Goal: Check status: Check status

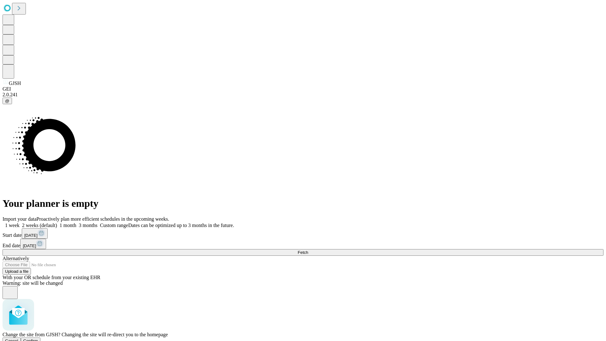
click at [38, 338] on span "Confirm" at bounding box center [30, 340] width 15 height 5
click at [57, 222] on label "2 weeks (default)" at bounding box center [39, 224] width 38 height 5
click at [308, 250] on span "Fetch" at bounding box center [302, 252] width 10 height 5
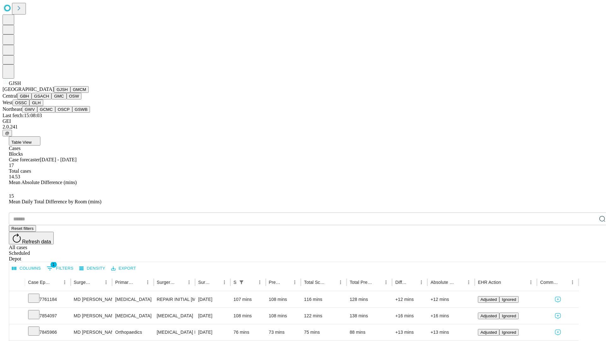
click at [70, 93] on button "GMCM" at bounding box center [79, 89] width 18 height 7
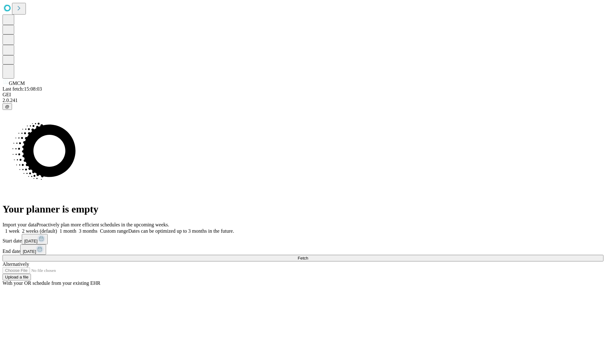
click at [57, 228] on label "2 weeks (default)" at bounding box center [39, 230] width 38 height 5
click at [308, 256] on span "Fetch" at bounding box center [302, 258] width 10 height 5
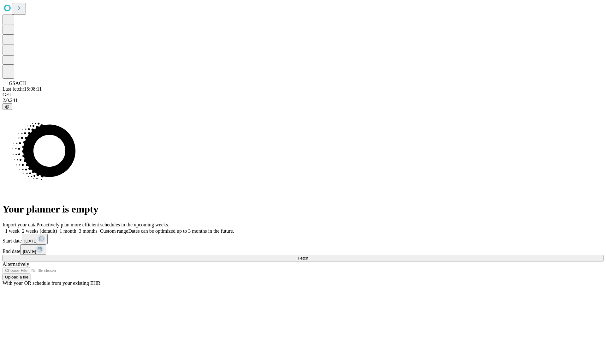
click at [57, 228] on label "2 weeks (default)" at bounding box center [39, 230] width 38 height 5
click at [308, 256] on span "Fetch" at bounding box center [302, 258] width 10 height 5
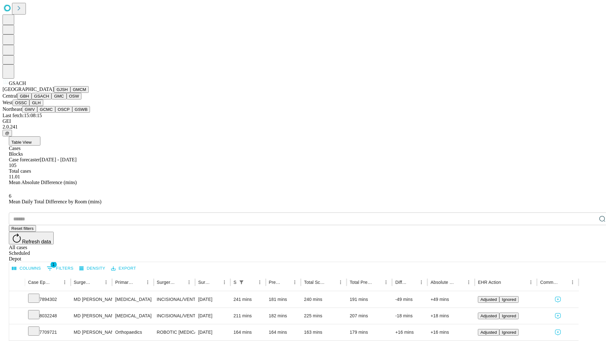
click at [51, 99] on button "GMC" at bounding box center [58, 96] width 15 height 7
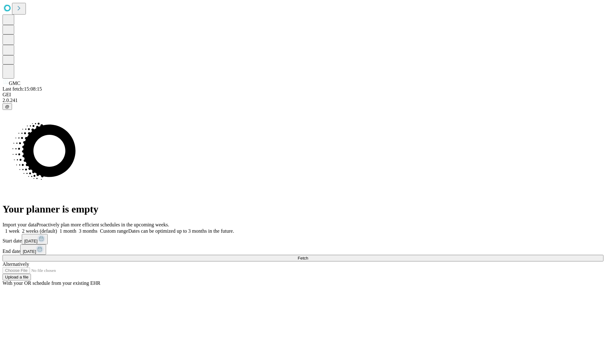
click at [57, 228] on label "2 weeks (default)" at bounding box center [39, 230] width 38 height 5
click at [308, 256] on span "Fetch" at bounding box center [302, 258] width 10 height 5
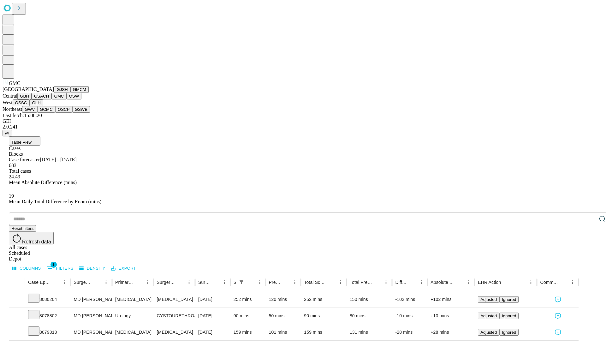
click at [67, 99] on button "OSW" at bounding box center [74, 96] width 15 height 7
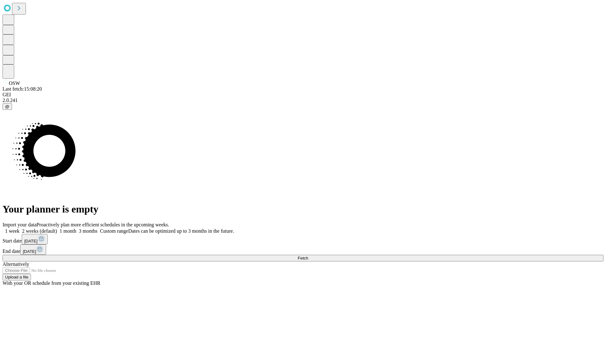
click at [57, 228] on label "2 weeks (default)" at bounding box center [39, 230] width 38 height 5
click at [308, 256] on span "Fetch" at bounding box center [302, 258] width 10 height 5
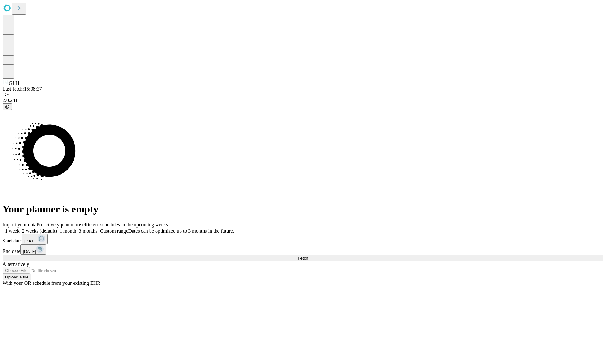
click at [308, 256] on span "Fetch" at bounding box center [302, 258] width 10 height 5
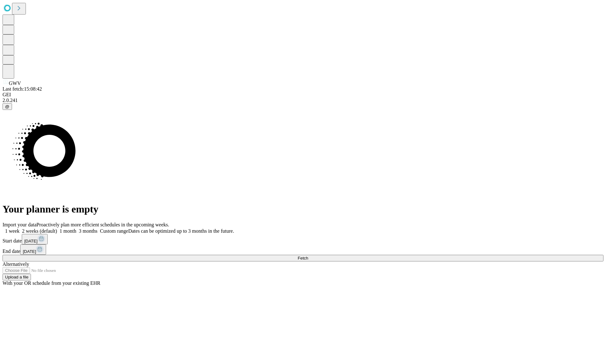
click at [57, 228] on label "2 weeks (default)" at bounding box center [39, 230] width 38 height 5
click at [308, 256] on span "Fetch" at bounding box center [302, 258] width 10 height 5
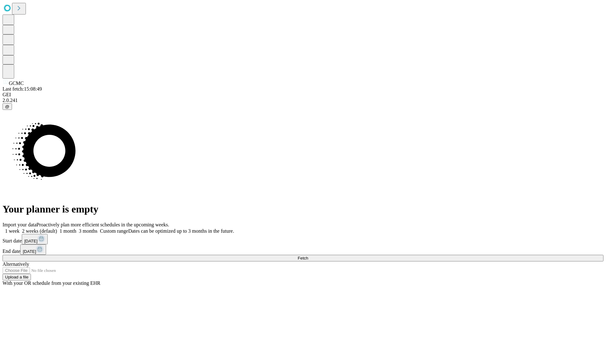
click at [57, 228] on label "2 weeks (default)" at bounding box center [39, 230] width 38 height 5
click at [308, 256] on span "Fetch" at bounding box center [302, 258] width 10 height 5
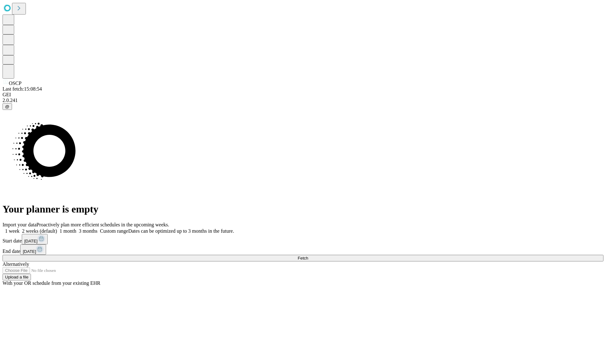
click at [57, 228] on label "2 weeks (default)" at bounding box center [39, 230] width 38 height 5
click at [308, 256] on span "Fetch" at bounding box center [302, 258] width 10 height 5
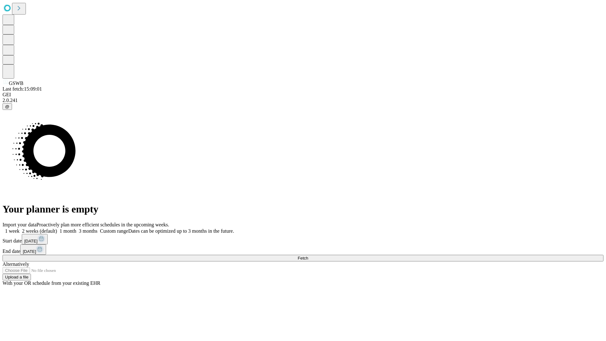
click at [57, 228] on label "2 weeks (default)" at bounding box center [39, 230] width 38 height 5
click at [308, 256] on span "Fetch" at bounding box center [302, 258] width 10 height 5
